Goal: Information Seeking & Learning: Learn about a topic

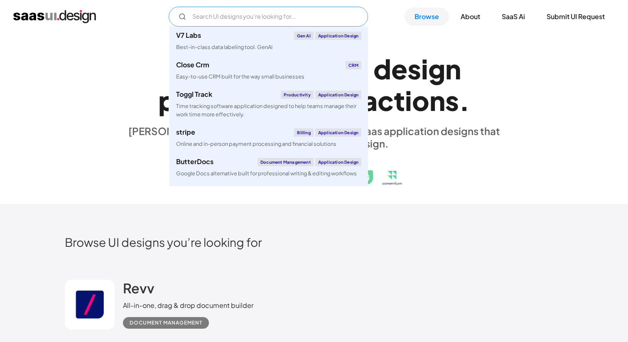
click at [236, 19] on input "Email Form" at bounding box center [268, 17] width 199 height 20
paste input "threads"
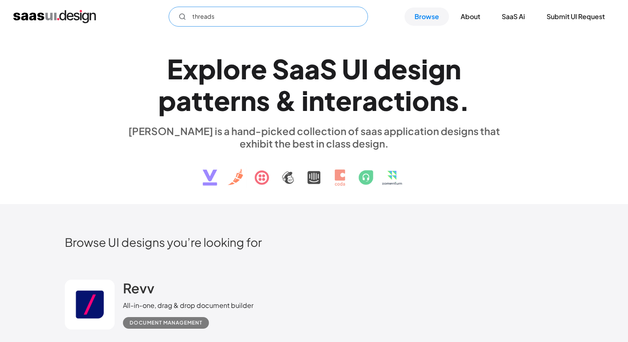
type input "threads"
click at [194, 39] on div "E x p l o r e S a a S U I d e s i g n p a t t e r n s & i n t e r a c t i o n s…" at bounding box center [314, 118] width 628 height 171
click at [222, 18] on input "threads" at bounding box center [268, 17] width 199 height 20
click at [421, 14] on link "Browse" at bounding box center [426, 16] width 44 height 18
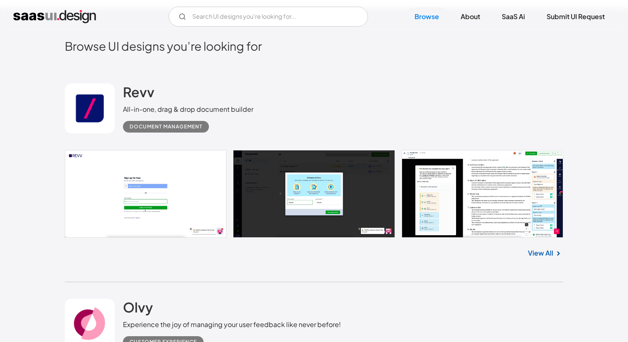
scroll to position [113, 0]
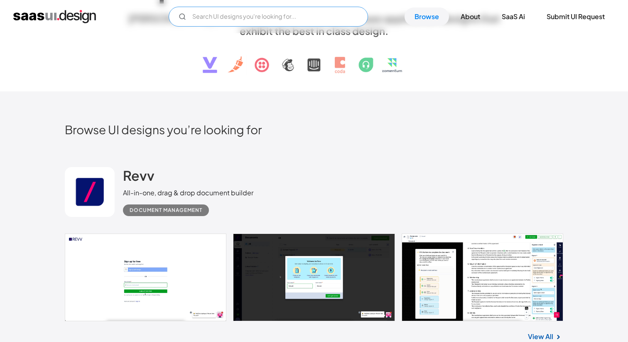
click at [314, 15] on input "Email Form" at bounding box center [268, 17] width 199 height 20
type input "с"
type input "comment"
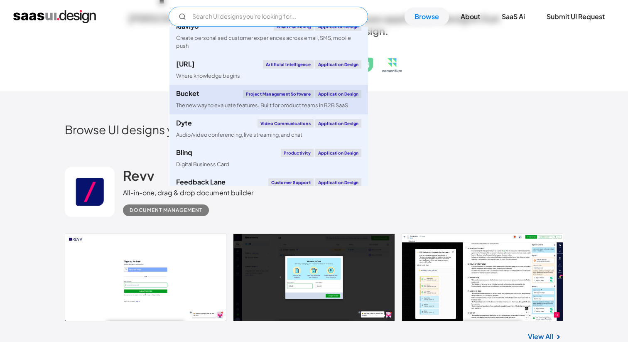
scroll to position [166, 0]
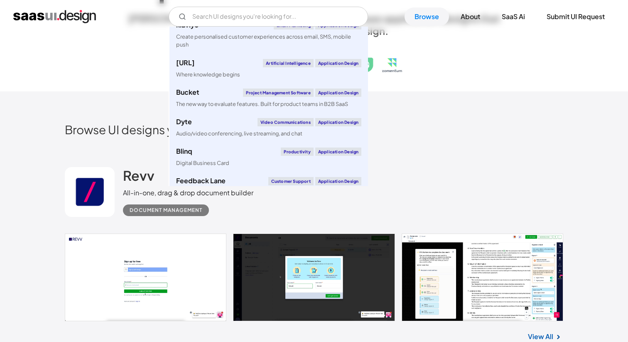
click at [425, 127] on h2 "Browse UI designs you’re looking for" at bounding box center [314, 129] width 498 height 15
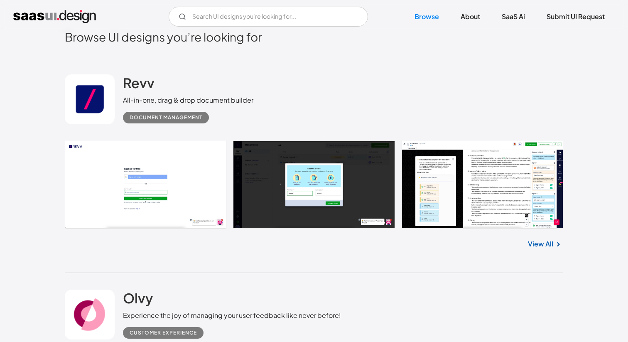
scroll to position [207, 0]
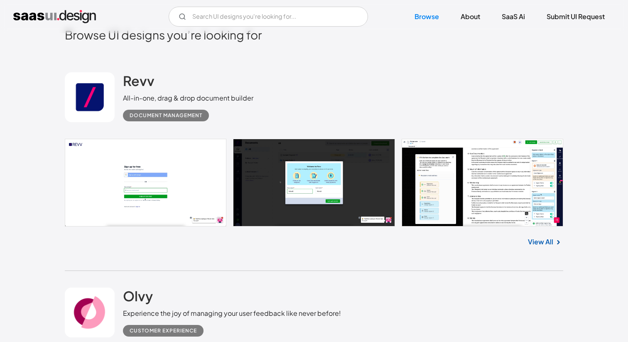
click at [551, 243] on link "View All" at bounding box center [540, 242] width 25 height 10
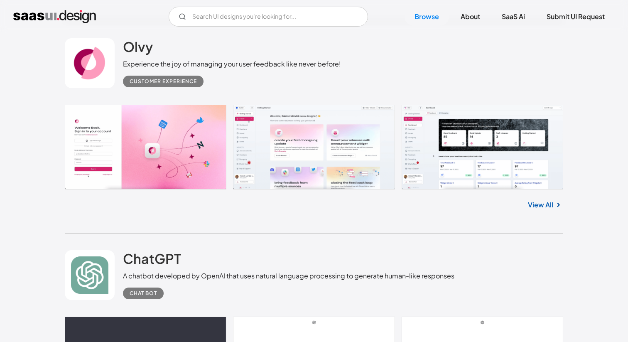
scroll to position [456, 0]
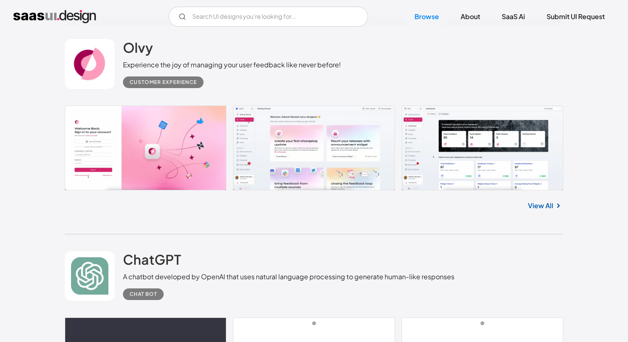
click at [530, 202] on link "View All" at bounding box center [540, 206] width 25 height 10
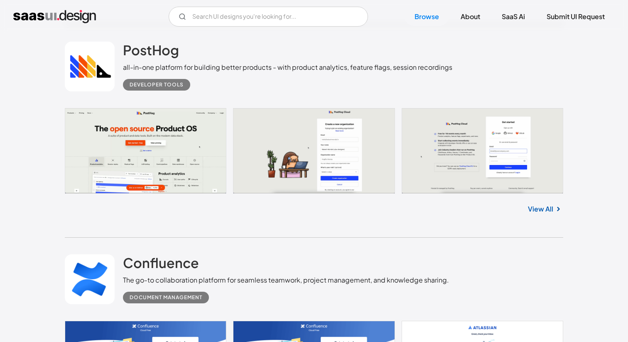
scroll to position [897, 0]
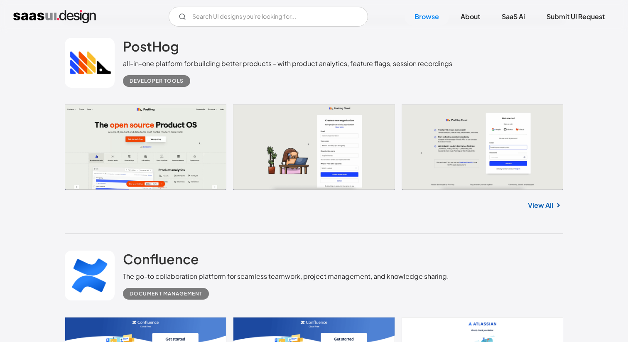
click at [212, 154] on link at bounding box center [314, 146] width 498 height 85
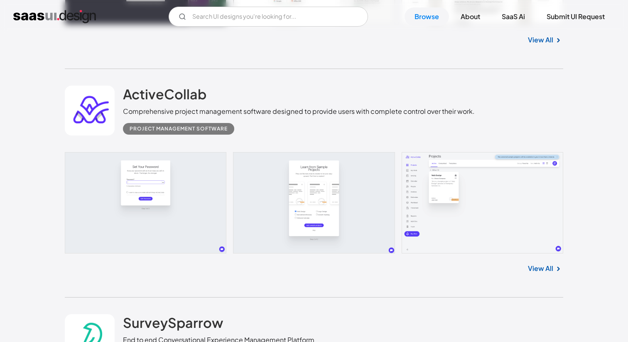
scroll to position [3025, 0]
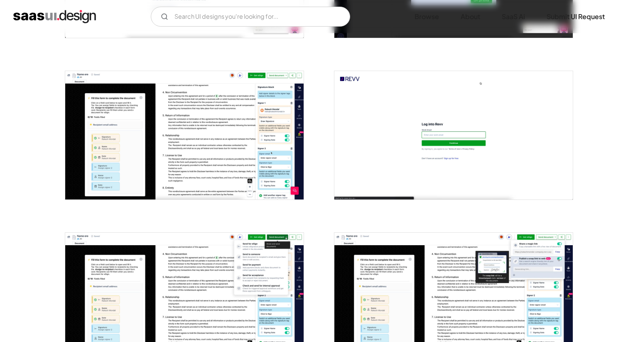
scroll to position [287, 0]
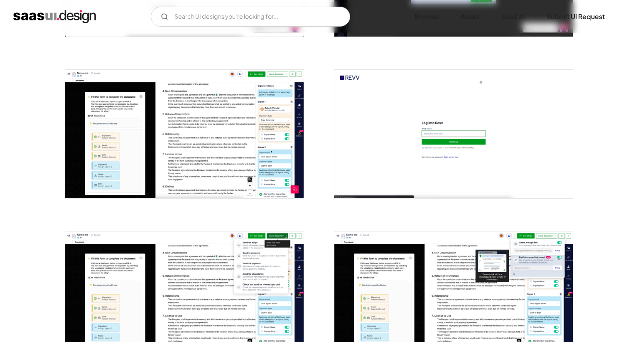
click at [240, 150] on img "open lightbox" at bounding box center [184, 134] width 238 height 128
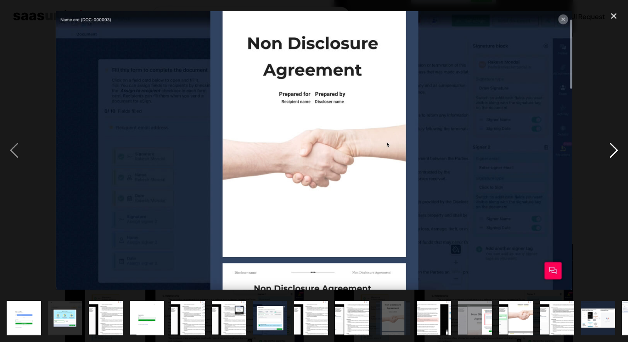
click at [615, 146] on div "next image" at bounding box center [614, 150] width 28 height 287
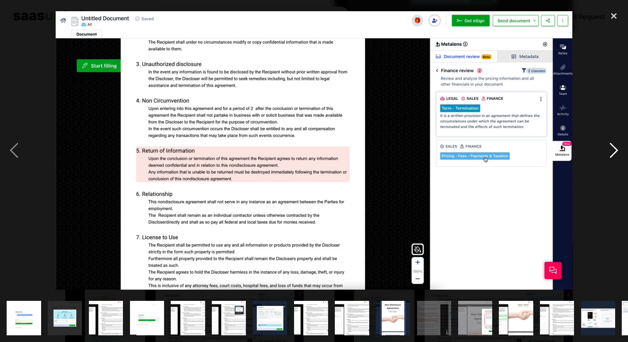
click at [615, 146] on div "next image" at bounding box center [614, 150] width 28 height 287
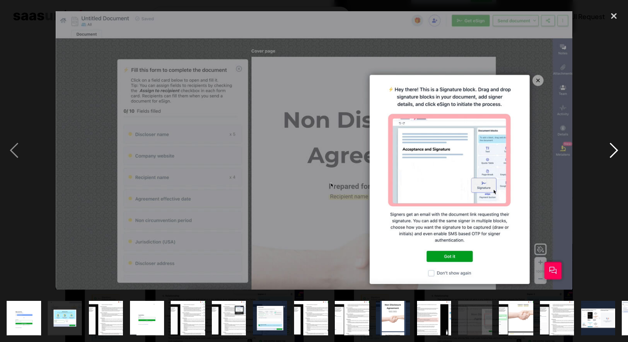
click at [615, 147] on div "next image" at bounding box center [614, 150] width 28 height 287
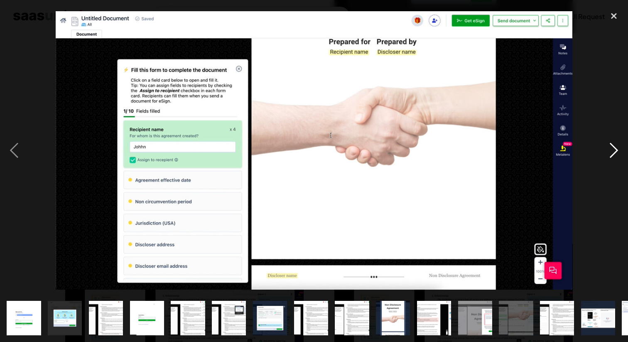
click at [615, 147] on div "next image" at bounding box center [614, 150] width 28 height 287
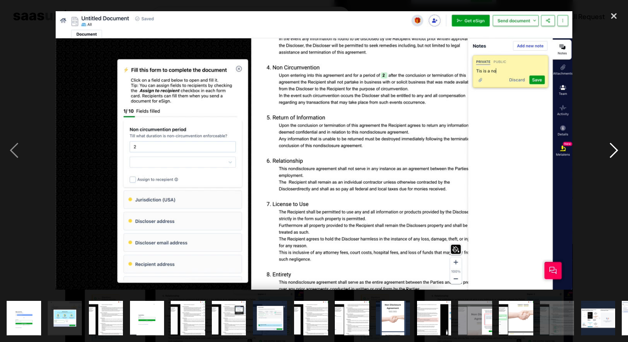
click at [615, 147] on div "next image" at bounding box center [614, 150] width 28 height 287
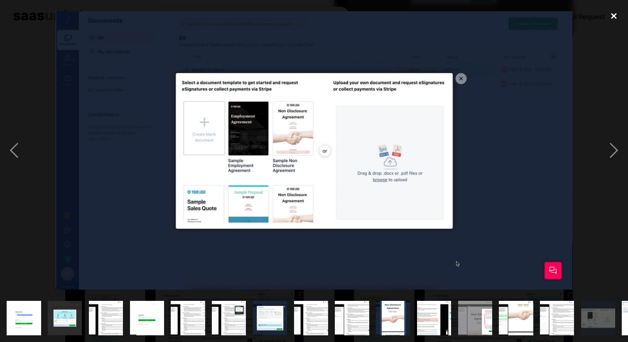
click at [612, 17] on div "close lightbox" at bounding box center [614, 16] width 28 height 18
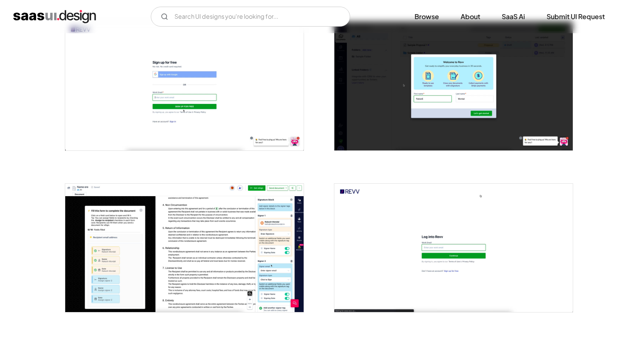
scroll to position [138, 0]
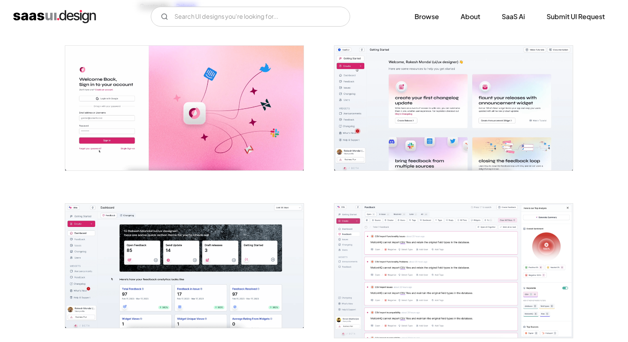
scroll to position [153, 0]
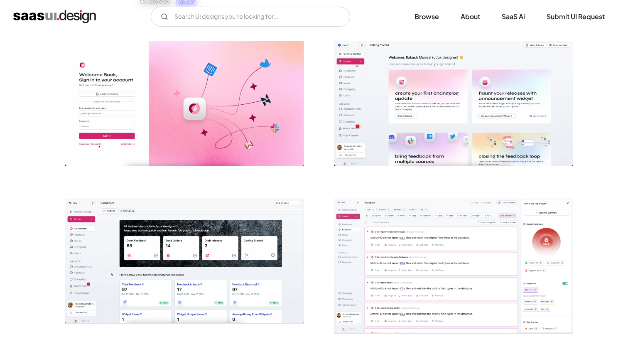
click at [284, 135] on img "open lightbox" at bounding box center [184, 103] width 238 height 124
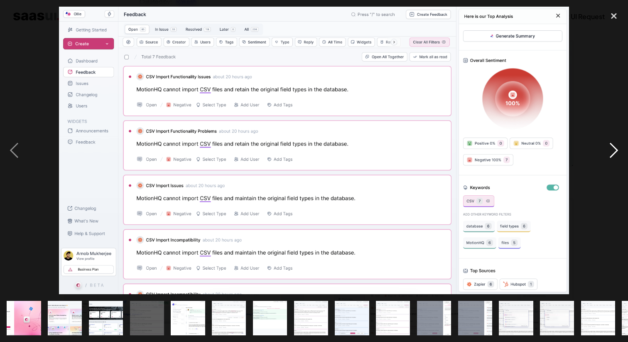
click at [617, 147] on div "next image" at bounding box center [614, 150] width 28 height 287
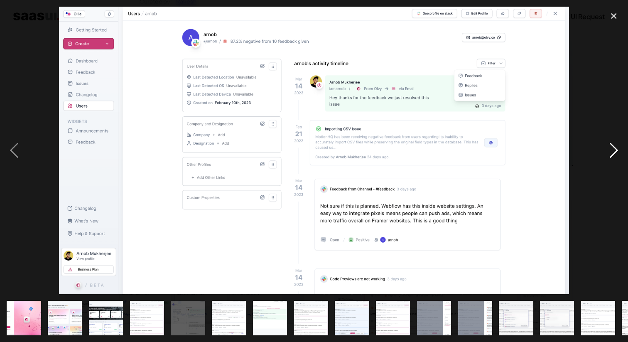
click at [610, 145] on div "next image" at bounding box center [614, 150] width 28 height 287
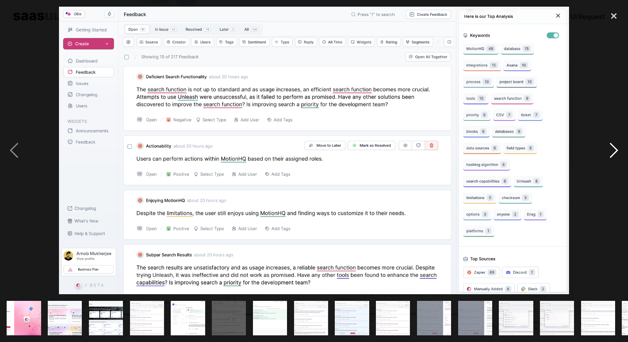
click at [615, 149] on div "next image" at bounding box center [614, 150] width 28 height 287
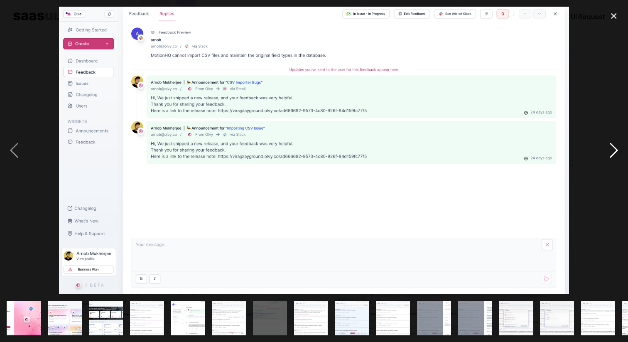
click at [615, 149] on div "next image" at bounding box center [614, 150] width 28 height 287
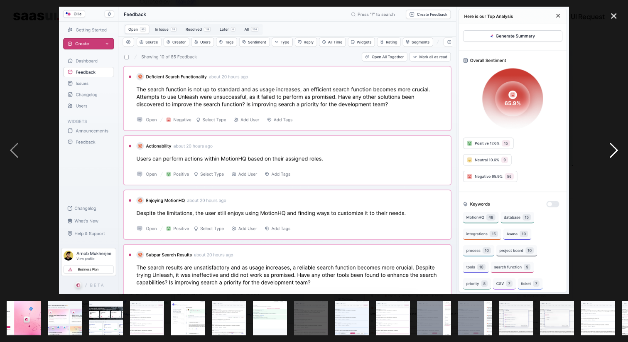
click at [615, 150] on div "next image" at bounding box center [614, 150] width 28 height 287
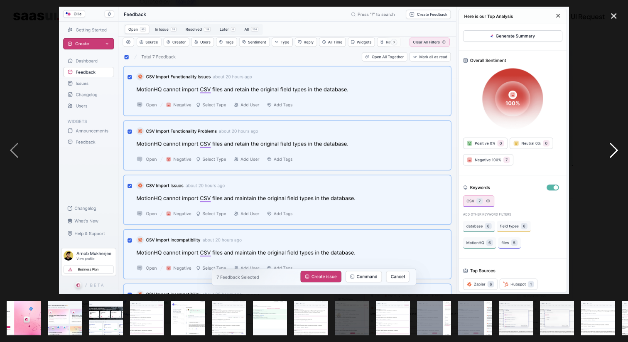
click at [615, 150] on div "next image" at bounding box center [614, 150] width 28 height 287
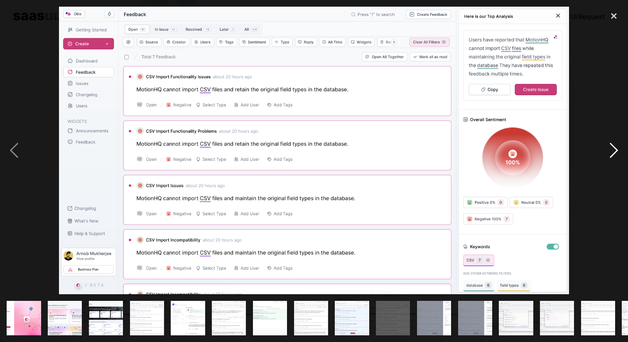
click at [620, 147] on div "next image" at bounding box center [614, 150] width 28 height 287
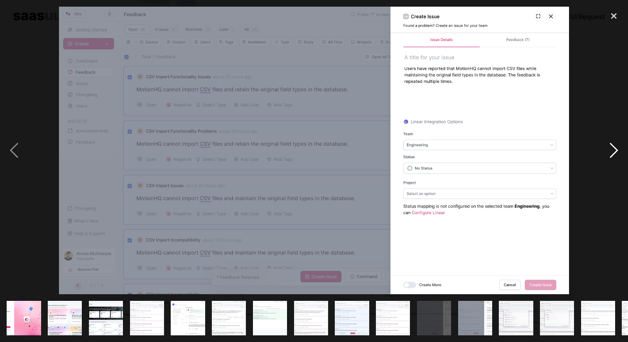
click at [608, 150] on div "next image" at bounding box center [614, 150] width 28 height 287
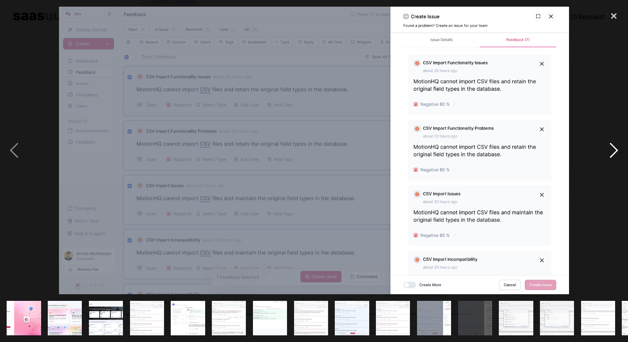
click at [608, 150] on div "next image" at bounding box center [614, 150] width 28 height 287
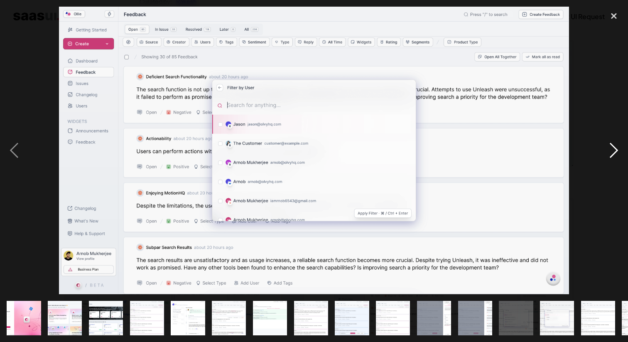
click at [608, 151] on div "next image" at bounding box center [614, 150] width 28 height 287
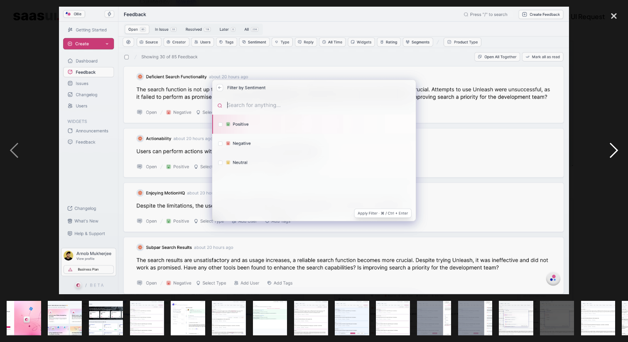
click at [608, 151] on div "next image" at bounding box center [614, 150] width 28 height 287
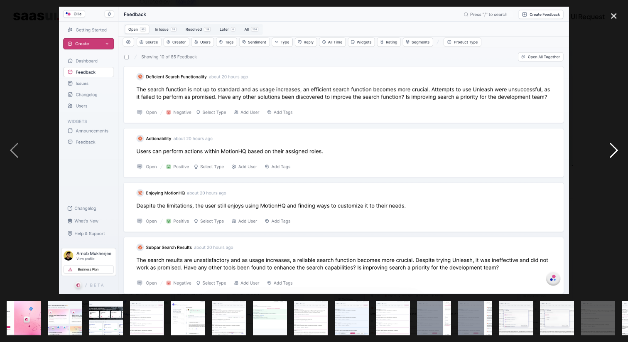
click at [608, 151] on div "next image" at bounding box center [614, 150] width 28 height 287
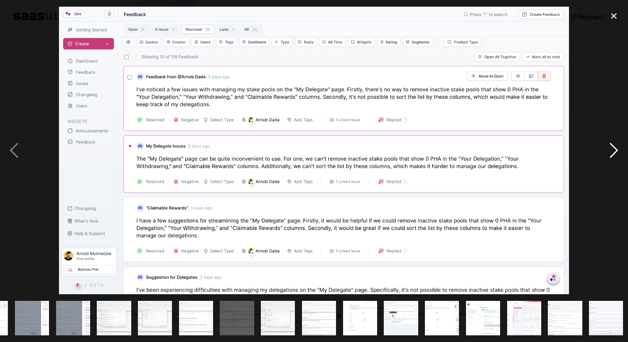
scroll to position [0, 404]
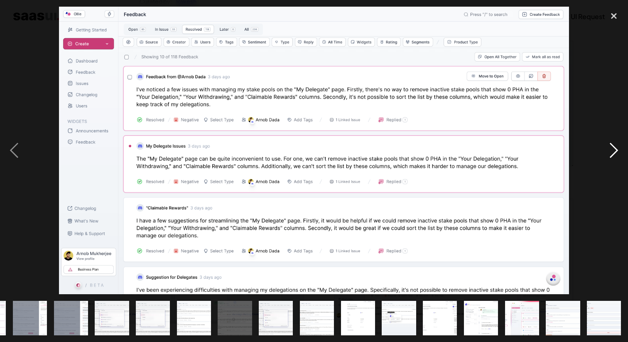
click at [608, 152] on div "next image" at bounding box center [614, 150] width 28 height 287
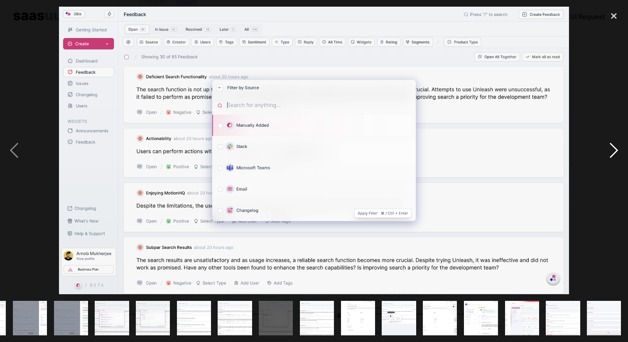
click at [608, 152] on div "next image" at bounding box center [614, 150] width 28 height 287
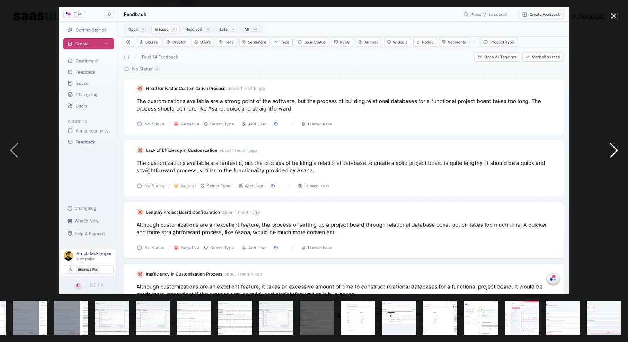
click at [608, 153] on div "next image" at bounding box center [614, 150] width 28 height 287
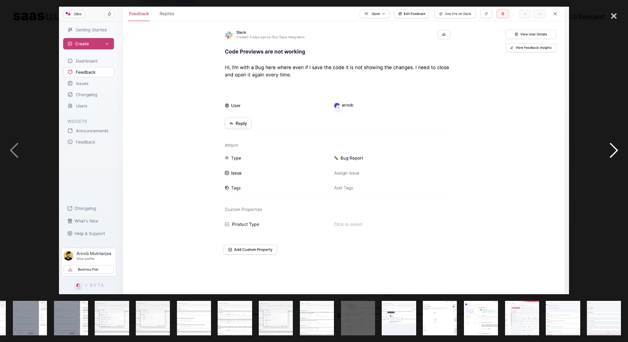
click at [608, 154] on div "next image" at bounding box center [614, 150] width 28 height 287
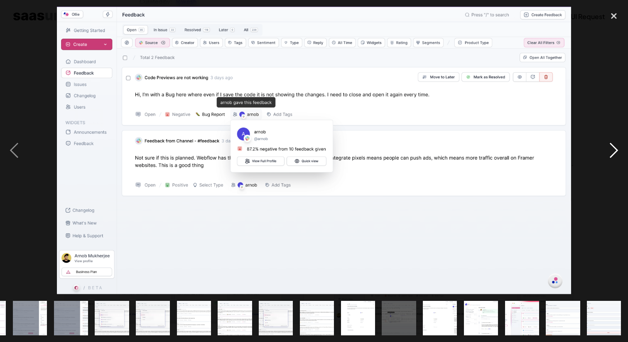
click at [608, 155] on div "next image" at bounding box center [614, 150] width 28 height 287
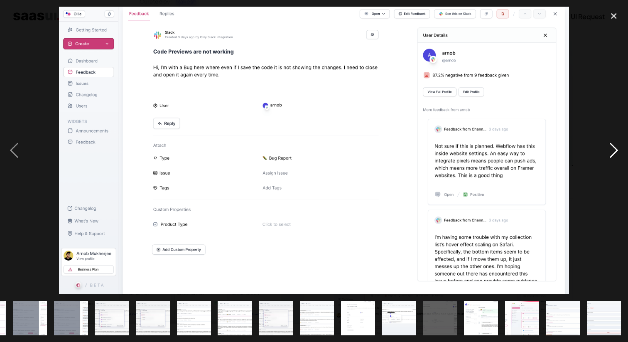
click at [608, 155] on div "next image" at bounding box center [614, 150] width 28 height 287
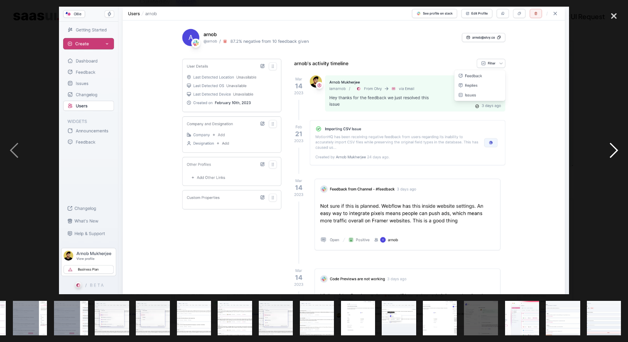
click at [608, 156] on div "next image" at bounding box center [614, 150] width 28 height 287
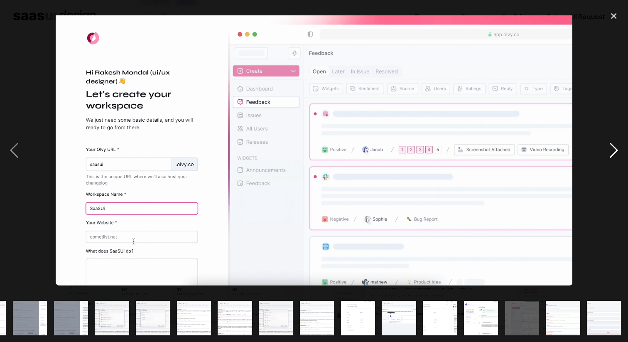
click at [613, 154] on div "next image" at bounding box center [614, 150] width 28 height 287
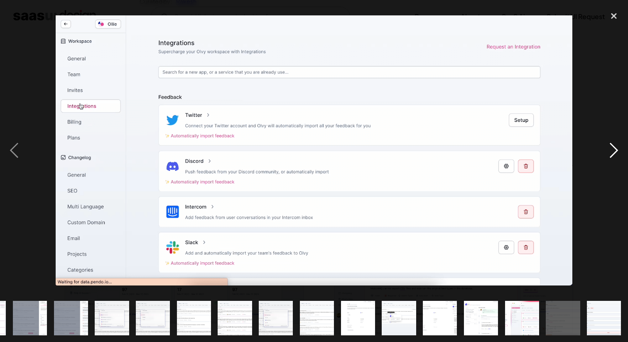
click at [613, 154] on div "next image" at bounding box center [614, 150] width 28 height 287
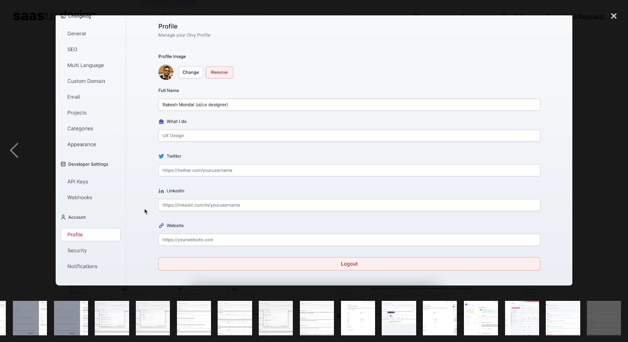
click at [613, 154] on div "next image" at bounding box center [614, 150] width 28 height 287
click at [614, 10] on div "close lightbox" at bounding box center [614, 16] width 28 height 18
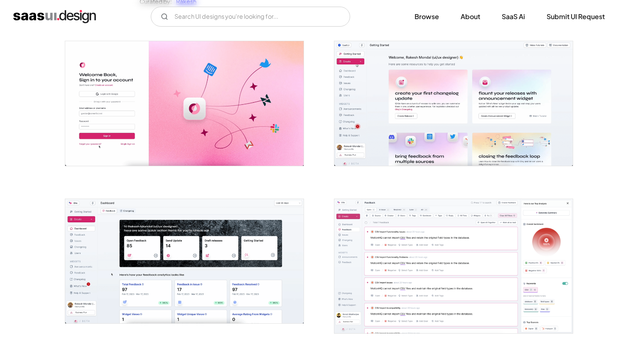
scroll to position [0, 0]
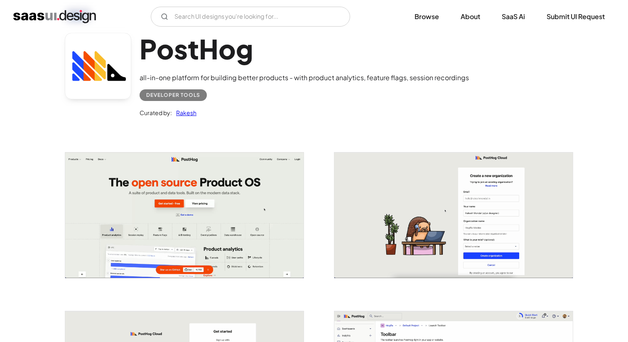
scroll to position [89, 0]
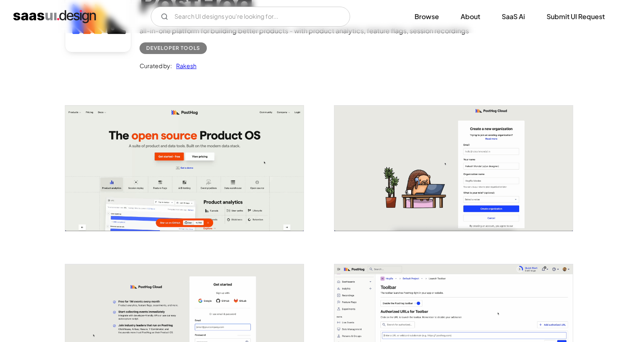
click at [213, 158] on img "open lightbox" at bounding box center [184, 167] width 238 height 125
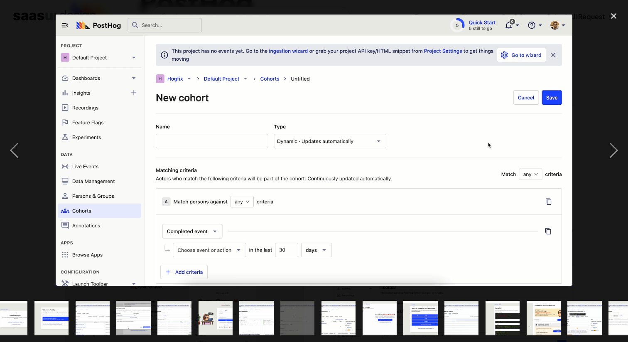
scroll to position [0, 404]
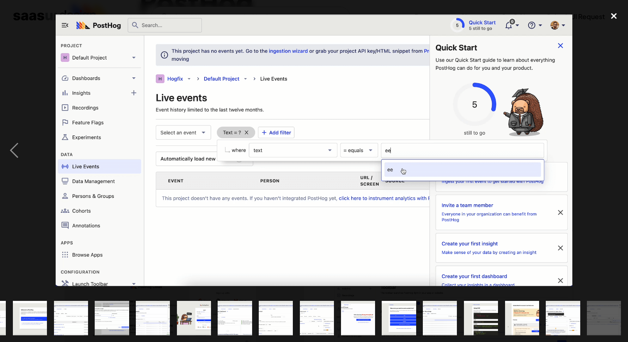
click at [612, 22] on div "close lightbox" at bounding box center [614, 16] width 28 height 18
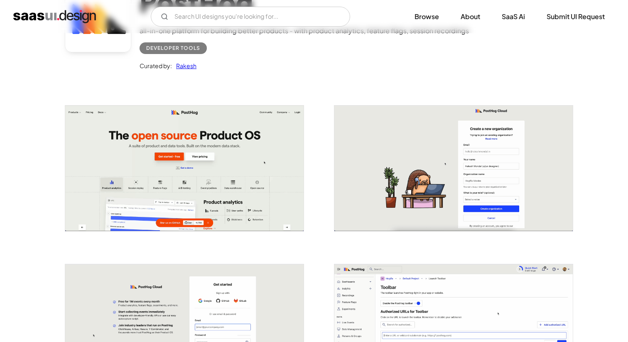
scroll to position [0, 0]
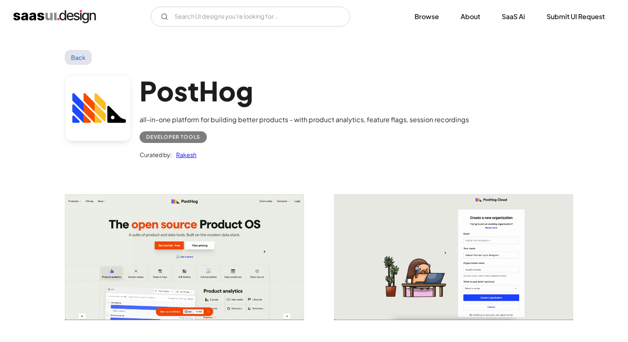
scroll to position [89, 0]
